Goal: Task Accomplishment & Management: Use online tool/utility

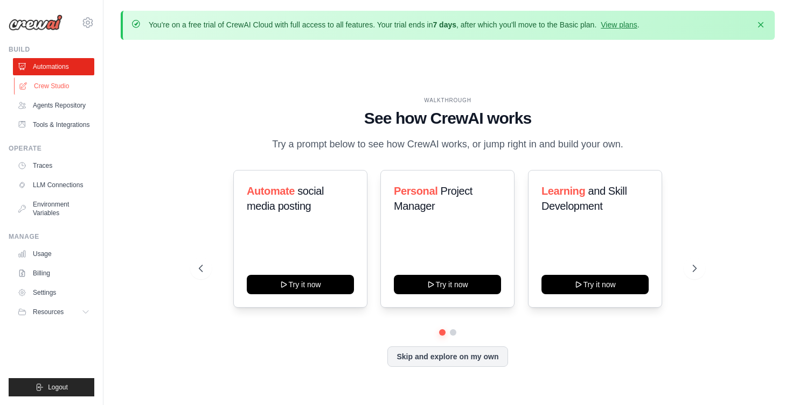
click at [57, 90] on link "Crew Studio" at bounding box center [54, 86] width 81 height 17
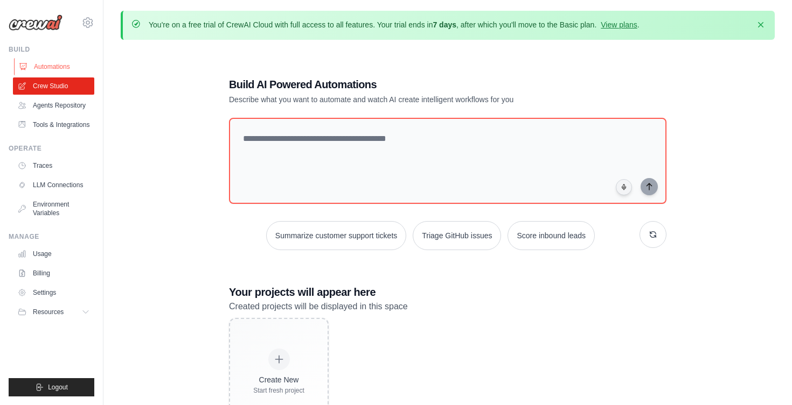
click at [51, 69] on link "Automations" at bounding box center [54, 66] width 81 height 17
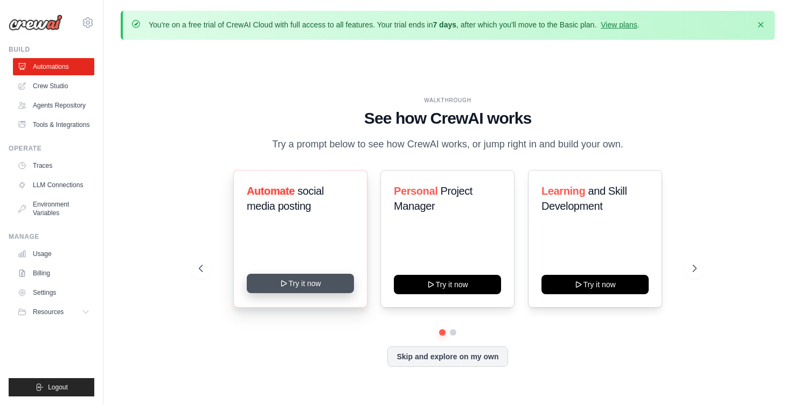
click at [297, 285] on button "Try it now" at bounding box center [300, 283] width 107 height 19
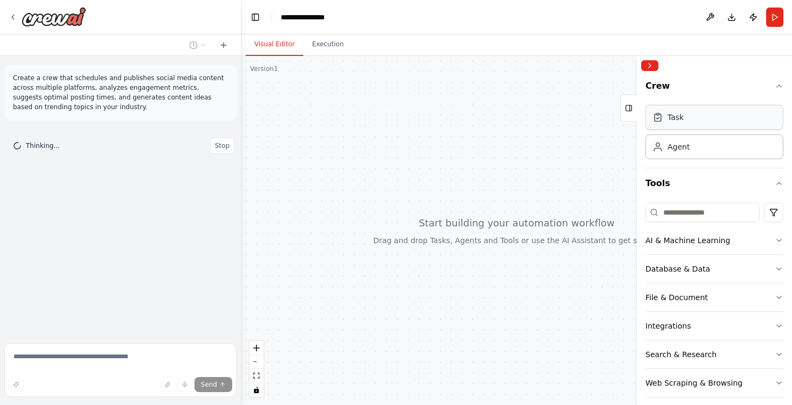
drag, startPoint x: 680, startPoint y: 120, endPoint x: 680, endPoint y: 111, distance: 8.1
click at [680, 118] on div "Task" at bounding box center [675, 117] width 16 height 11
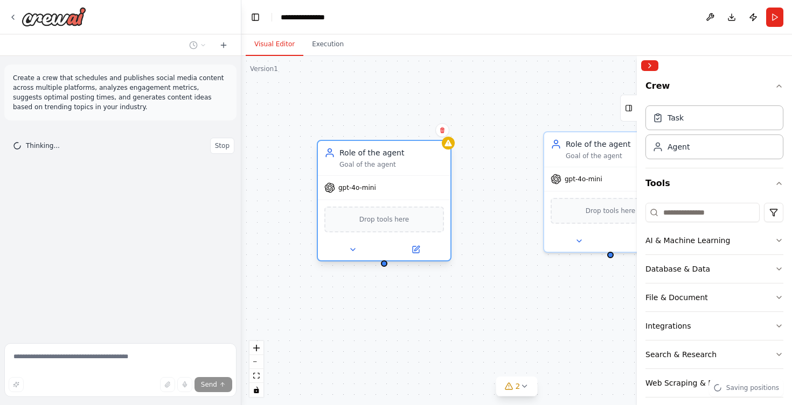
drag, startPoint x: 360, startPoint y: 130, endPoint x: 358, endPoint y: 146, distance: 16.4
click at [358, 146] on div "Role of the agent Goal of the agent" at bounding box center [384, 158] width 132 height 34
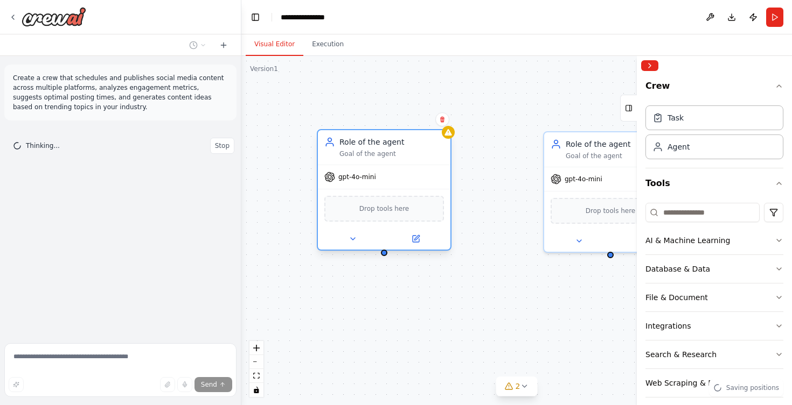
drag, startPoint x: 402, startPoint y: 156, endPoint x: 401, endPoint y: 146, distance: 10.4
click at [401, 146] on div "Role of the agent" at bounding box center [391, 142] width 104 height 11
drag, startPoint x: 384, startPoint y: 252, endPoint x: 609, endPoint y: 256, distance: 225.1
click at [609, 256] on div "Role of the agent Goal of the agent gpt-4o-mini Drop tools here Role of the age…" at bounding box center [516, 230] width 550 height 349
click at [357, 184] on div "gpt-4o-mini" at bounding box center [384, 177] width 132 height 24
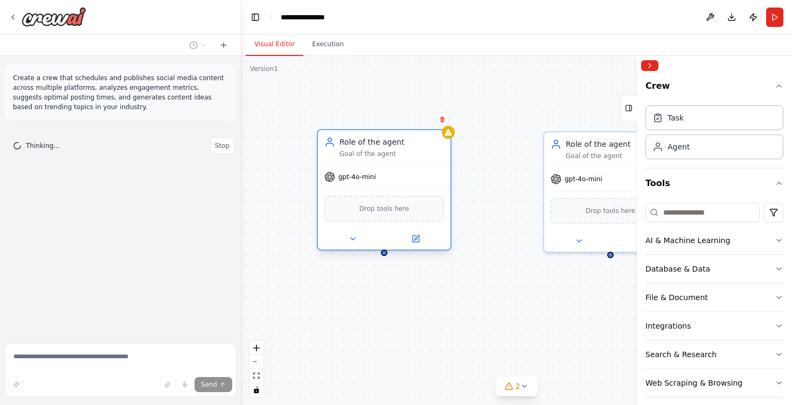
click at [333, 180] on icon at bounding box center [330, 177] width 10 height 10
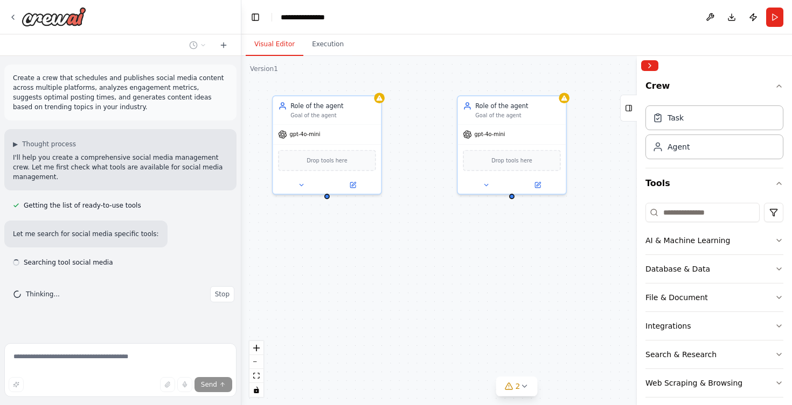
drag, startPoint x: 540, startPoint y: 217, endPoint x: 443, endPoint y: 156, distance: 114.7
click at [443, 156] on div "Role of the agent Goal of the agent gpt-4o-mini Drop tools here Role of the age…" at bounding box center [516, 230] width 550 height 349
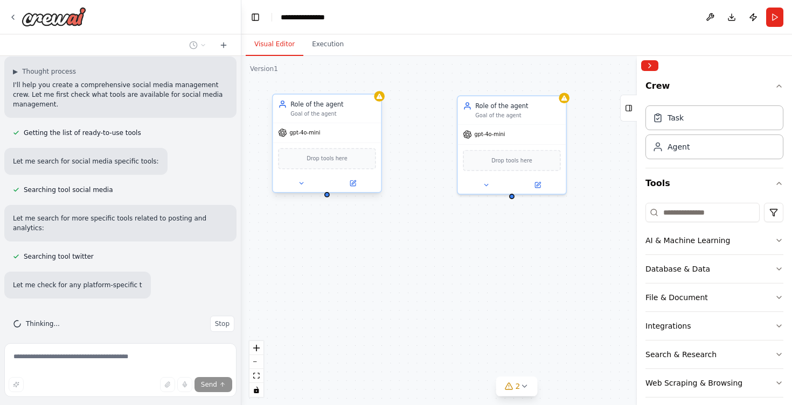
scroll to position [94, 0]
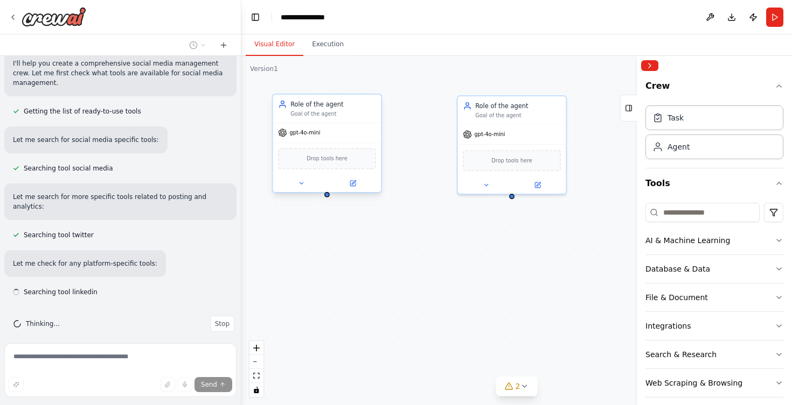
click at [321, 107] on div "Role of the agent" at bounding box center [332, 104] width 85 height 9
click at [380, 102] on div "Role of the agent Goal of the agent" at bounding box center [326, 109] width 108 height 28
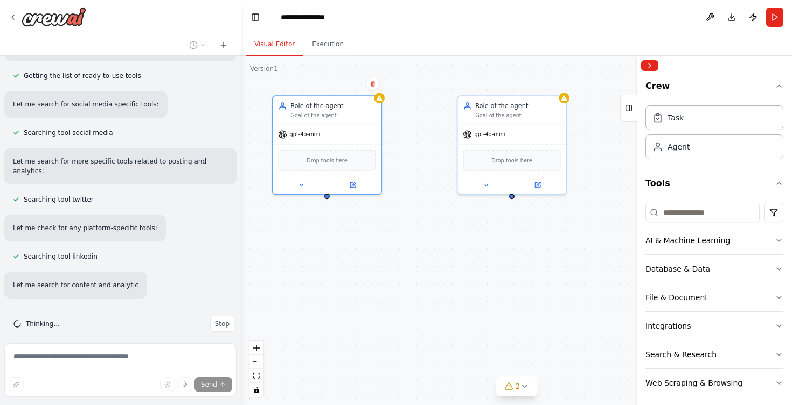
scroll to position [151, 0]
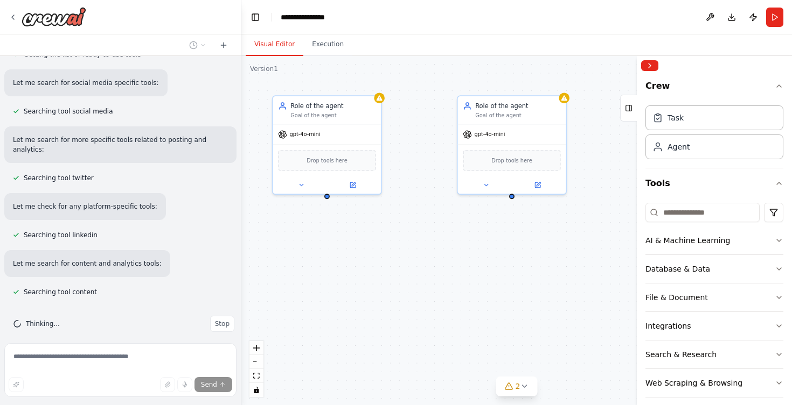
click at [328, 201] on div "Role of the agent Goal of the agent gpt-4o-mini Drop tools here Role of the age…" at bounding box center [516, 230] width 550 height 349
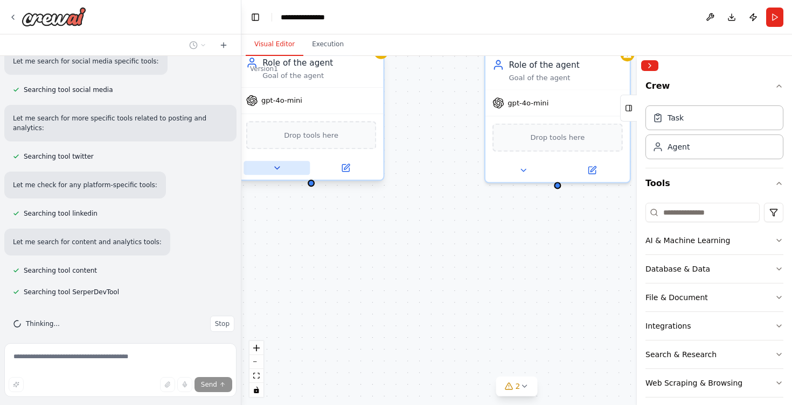
click at [279, 170] on icon at bounding box center [276, 168] width 9 height 9
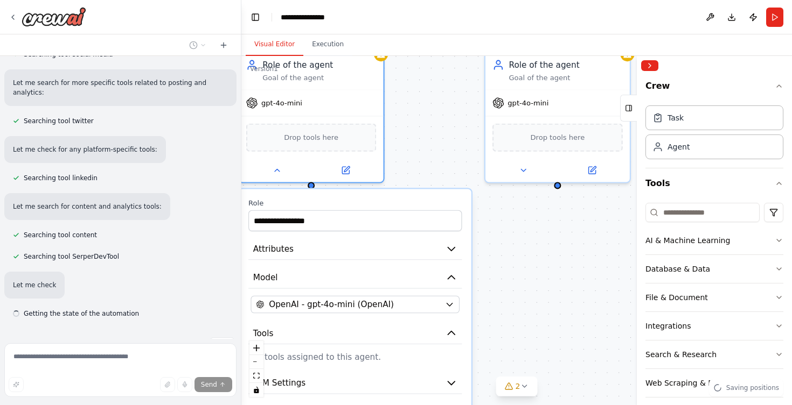
scroll to position [230, 0]
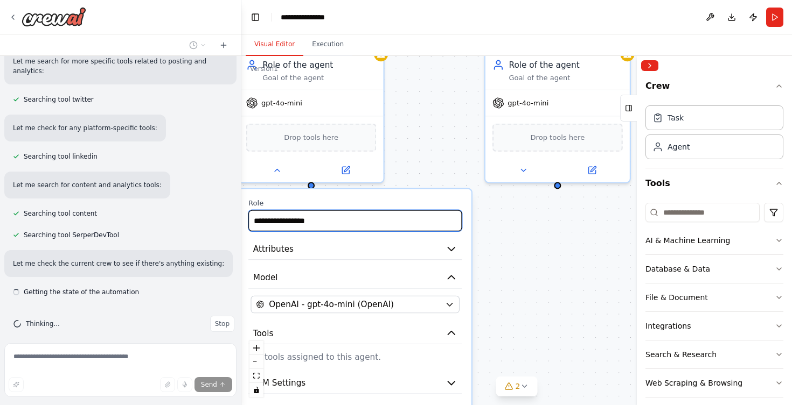
click at [319, 222] on input "**********" at bounding box center [354, 221] width 213 height 21
drag, startPoint x: 335, startPoint y: 218, endPoint x: 206, endPoint y: 213, distance: 128.8
click at [206, 214] on div "**********" at bounding box center [396, 202] width 792 height 405
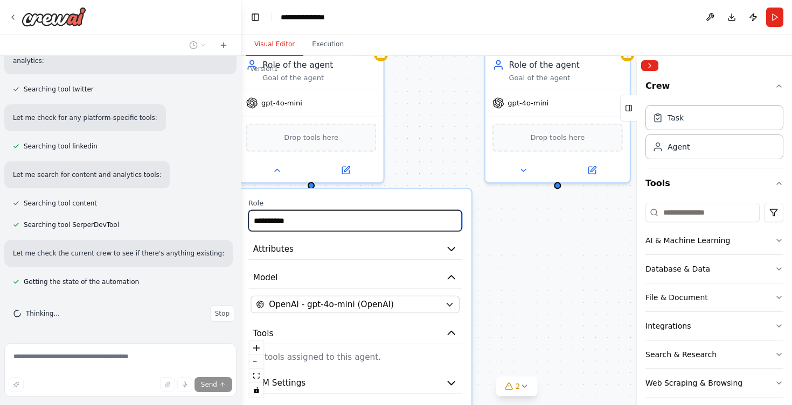
type input "**********"
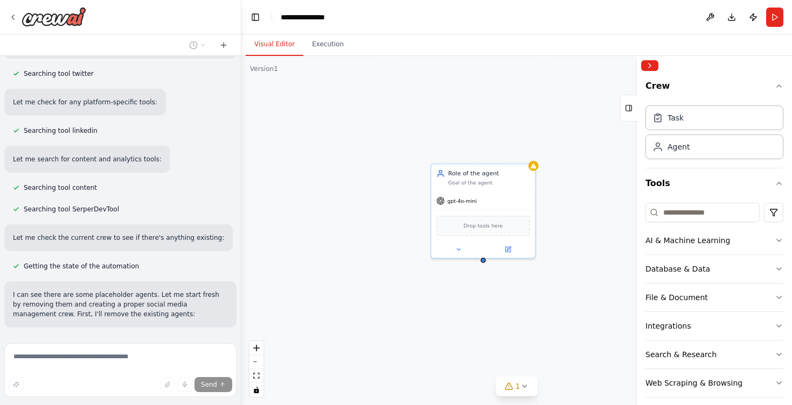
drag, startPoint x: 340, startPoint y: 177, endPoint x: 339, endPoint y: 253, distance: 75.4
click at [339, 253] on div "Role of the agent Goal of the agent gpt-4o-mini Drop tools here" at bounding box center [516, 230] width 550 height 349
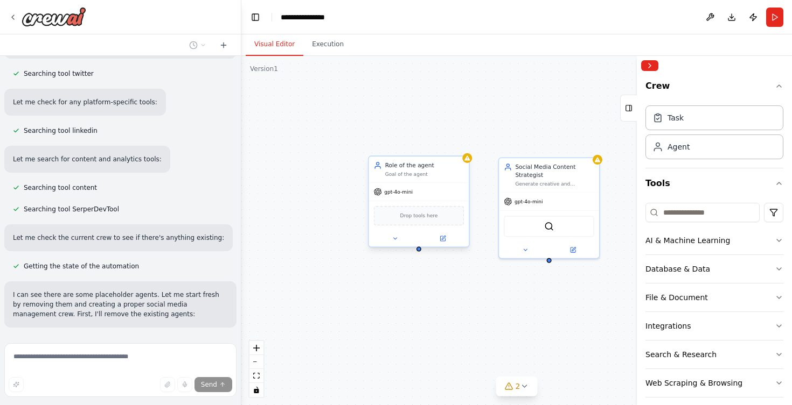
click at [407, 166] on div "Role of the agent" at bounding box center [424, 166] width 79 height 8
click at [419, 251] on div at bounding box center [418, 249] width 5 height 5
click at [397, 239] on icon at bounding box center [394, 238] width 6 height 6
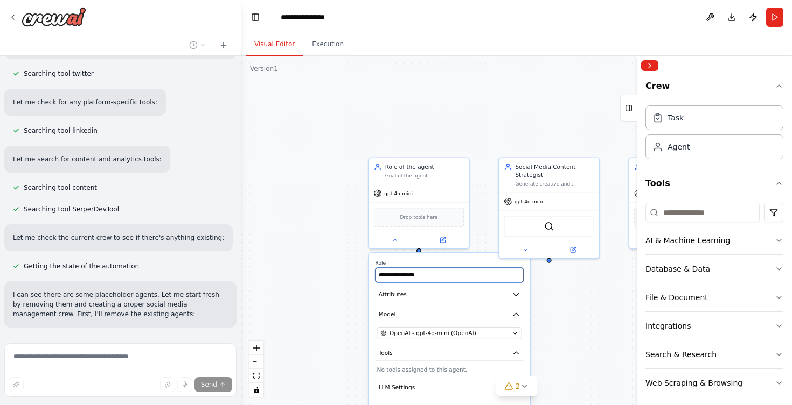
click at [425, 275] on input "**********" at bounding box center [449, 275] width 148 height 15
type input "*"
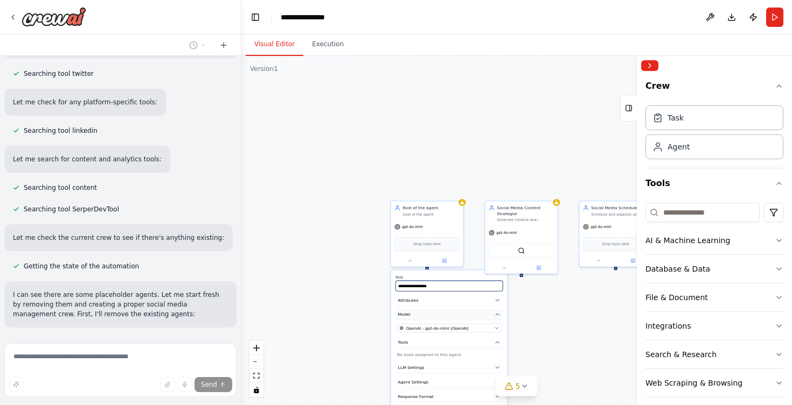
type input "**********"
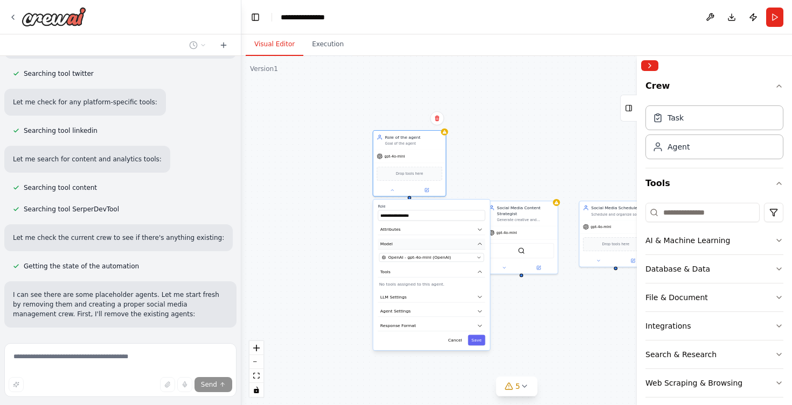
drag, startPoint x: 447, startPoint y: 316, endPoint x: 430, endPoint y: 247, distance: 71.0
click at [430, 247] on button "Model" at bounding box center [430, 244] width 107 height 11
click at [478, 340] on button "Save" at bounding box center [476, 340] width 17 height 11
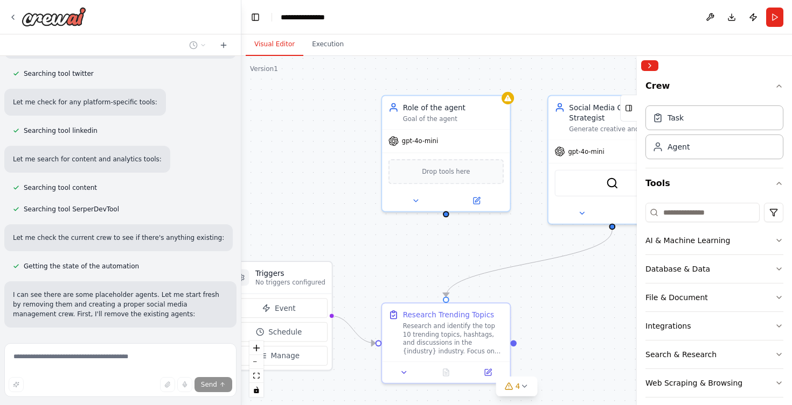
drag, startPoint x: 323, startPoint y: 230, endPoint x: 311, endPoint y: 83, distance: 146.9
click at [311, 83] on div ".deletable-edge-delete-btn { width: 20px; height: 20px; border: 0px solid #ffff…" at bounding box center [516, 230] width 550 height 349
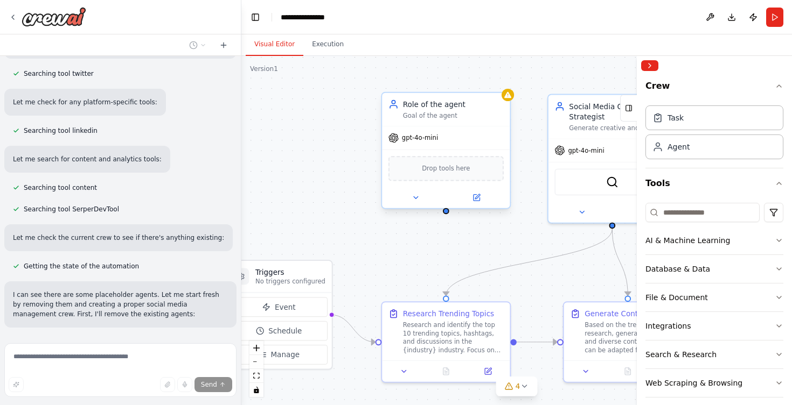
click at [416, 146] on div "gpt-4o-mini" at bounding box center [446, 138] width 128 height 23
click at [403, 141] on span "gpt-4o-mini" at bounding box center [420, 138] width 36 height 8
click at [420, 202] on button at bounding box center [415, 198] width 59 height 12
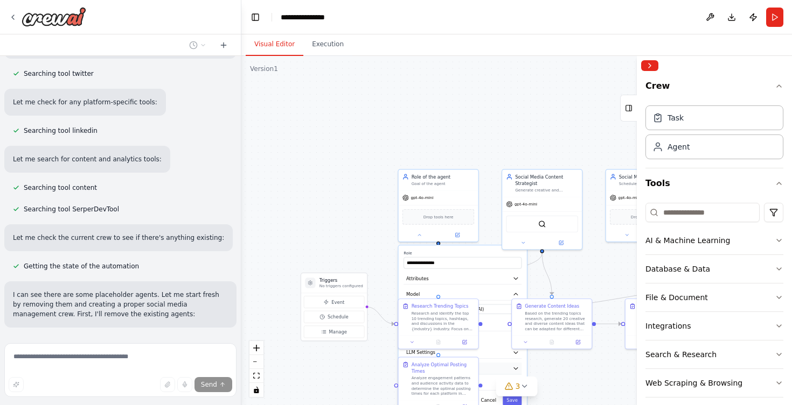
click at [490, 373] on button "Agent Settings" at bounding box center [462, 369] width 118 height 12
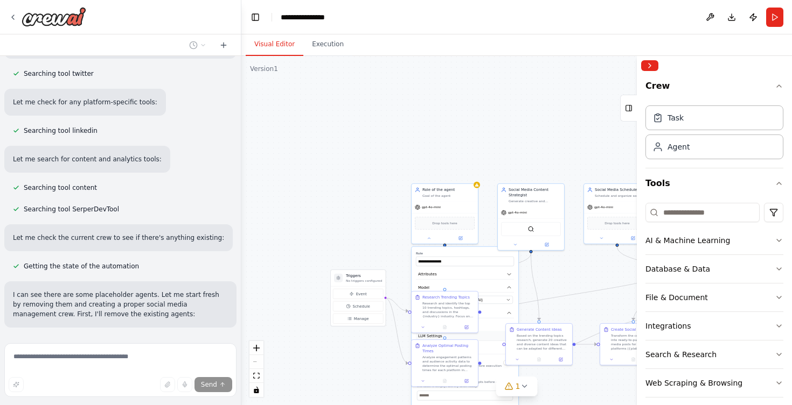
click at [484, 338] on button "LLM Settings" at bounding box center [465, 336] width 98 height 10
click at [489, 330] on div "**********" at bounding box center [464, 410] width 107 height 327
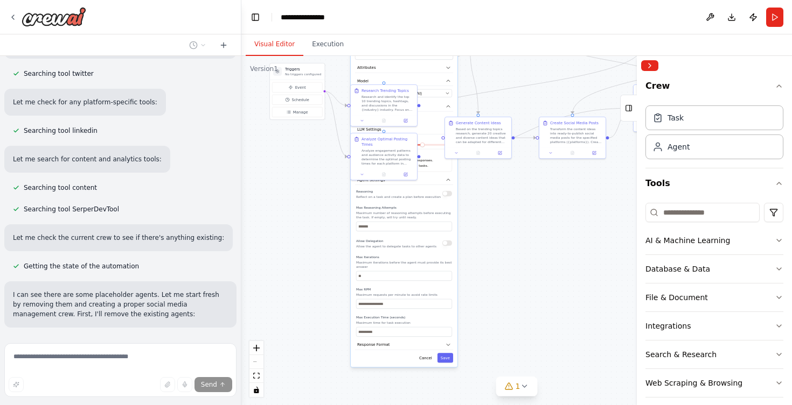
drag, startPoint x: 386, startPoint y: 342, endPoint x: 323, endPoint y: 128, distance: 223.4
click at [323, 128] on div ".deletable-edge-delete-btn { width: 20px; height: 20px; border: 0px solid #ffff…" at bounding box center [516, 230] width 550 height 349
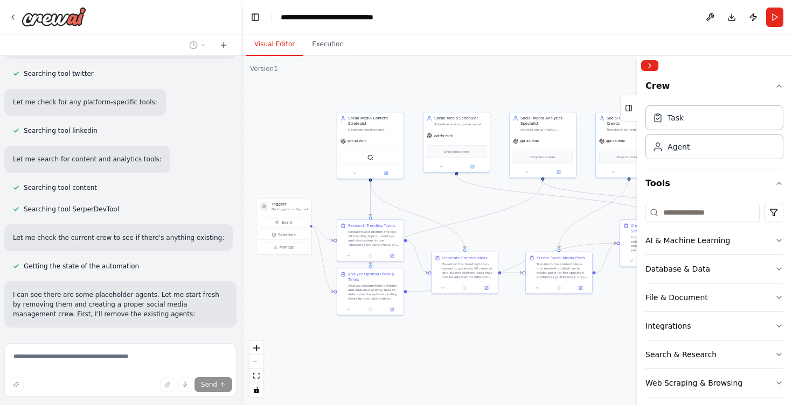
drag, startPoint x: 436, startPoint y: 192, endPoint x: 425, endPoint y: 334, distance: 143.1
click at [425, 334] on div ".deletable-edge-delete-btn { width: 20px; height: 20px; border: 0px solid #ffff…" at bounding box center [516, 230] width 550 height 349
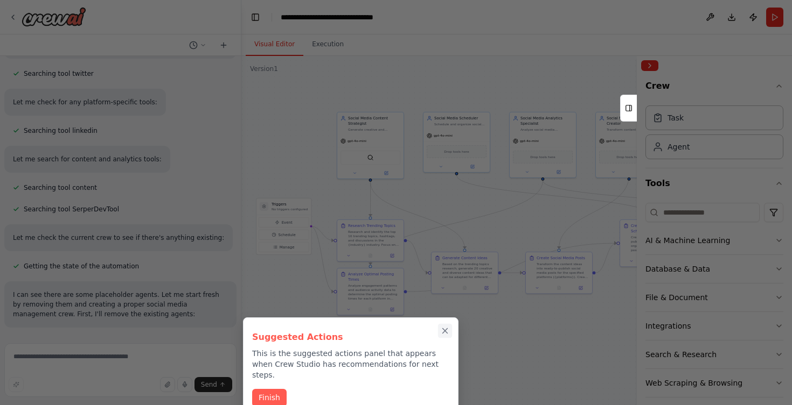
click at [443, 334] on icon "Close walkthrough" at bounding box center [445, 331] width 5 height 5
